Goal: Task Accomplishment & Management: Complete application form

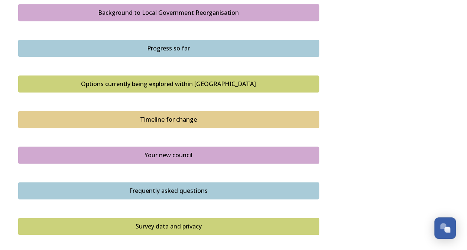
scroll to position [473, 0]
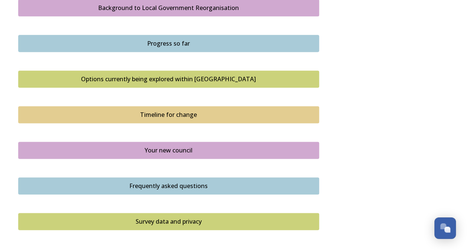
click at [221, 80] on div "Options currently being explored within West Sussex" at bounding box center [168, 79] width 292 height 9
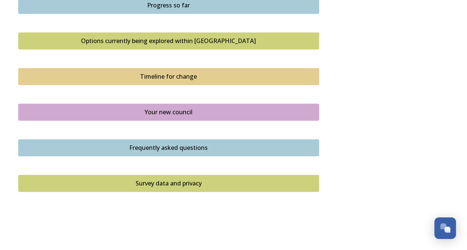
scroll to position [533, 0]
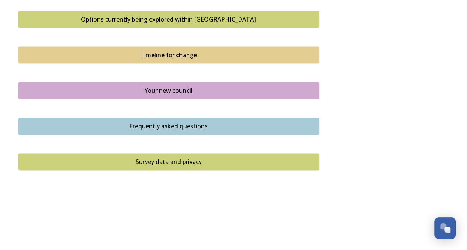
click at [161, 163] on div "Survey data and privacy" at bounding box center [168, 161] width 292 height 9
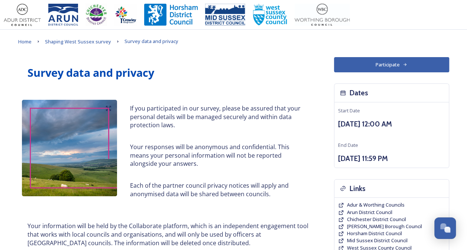
click at [376, 65] on button "Participate" at bounding box center [391, 64] width 115 height 15
